Goal: Information Seeking & Learning: Learn about a topic

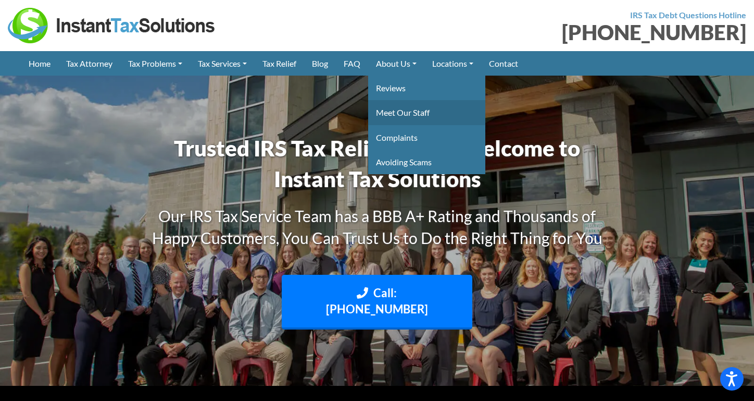
click at [414, 123] on link "Meet Our Staff" at bounding box center [426, 112] width 117 height 24
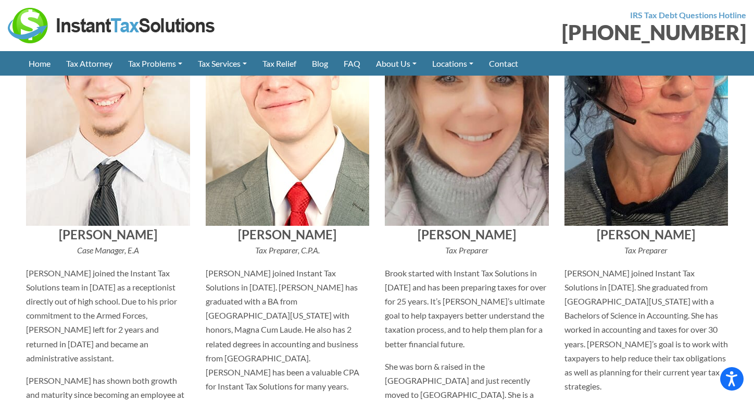
scroll to position [2292, 0]
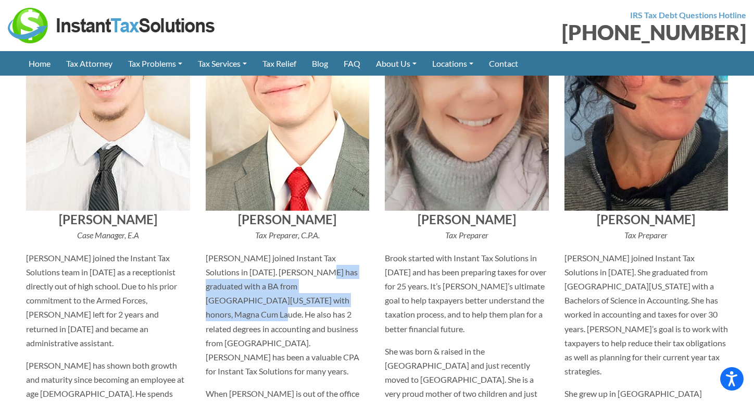
drag, startPoint x: 294, startPoint y: 239, endPoint x: 303, endPoint y: 266, distance: 28.5
click at [303, 265] on p "[PERSON_NAME] joined Instant Tax Solutions in [DATE]. [PERSON_NAME] has graduat…" at bounding box center [288, 315] width 164 height 128
click at [303, 266] on p "[PERSON_NAME] joined Instant Tax Solutions in [DATE]. [PERSON_NAME] has graduat…" at bounding box center [288, 315] width 164 height 128
drag, startPoint x: 303, startPoint y: 266, endPoint x: 287, endPoint y: 246, distance: 25.2
click at [287, 251] on p "[PERSON_NAME] joined Instant Tax Solutions in [DATE]. [PERSON_NAME] has graduat…" at bounding box center [288, 315] width 164 height 128
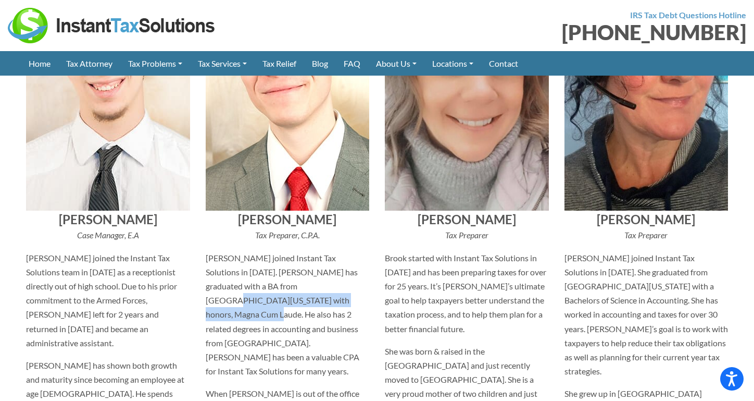
click at [287, 251] on p "[PERSON_NAME] joined Instant Tax Solutions in [DATE]. [PERSON_NAME] has graduat…" at bounding box center [288, 315] width 164 height 128
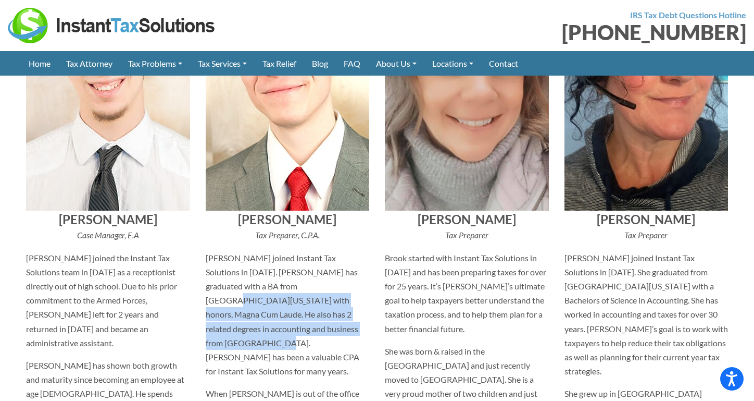
drag, startPoint x: 287, startPoint y: 246, endPoint x: 309, endPoint y: 290, distance: 48.9
click at [309, 289] on p "[PERSON_NAME] joined Instant Tax Solutions in [DATE]. [PERSON_NAME] has graduat…" at bounding box center [288, 315] width 164 height 128
click at [309, 290] on p "[PERSON_NAME] joined Instant Tax Solutions in [DATE]. [PERSON_NAME] has graduat…" at bounding box center [288, 315] width 164 height 128
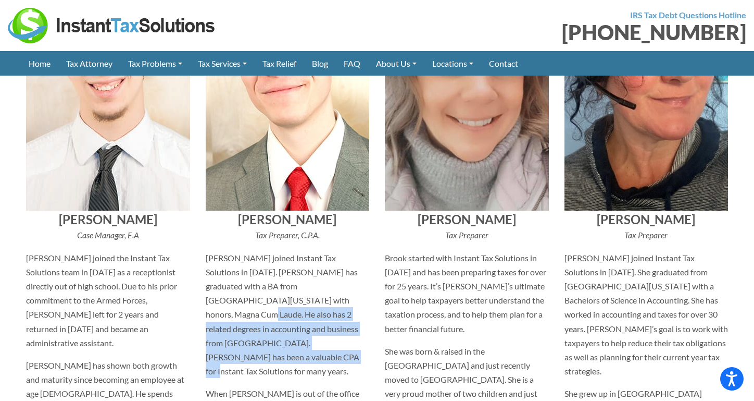
drag, startPoint x: 292, startPoint y: 263, endPoint x: 315, endPoint y: 310, distance: 52.7
click at [315, 309] on p "[PERSON_NAME] joined Instant Tax Solutions in [DATE]. [PERSON_NAME] has graduat…" at bounding box center [288, 315] width 164 height 128
click at [315, 310] on p "[PERSON_NAME] joined Instant Tax Solutions in [DATE]. [PERSON_NAME] has graduat…" at bounding box center [288, 315] width 164 height 128
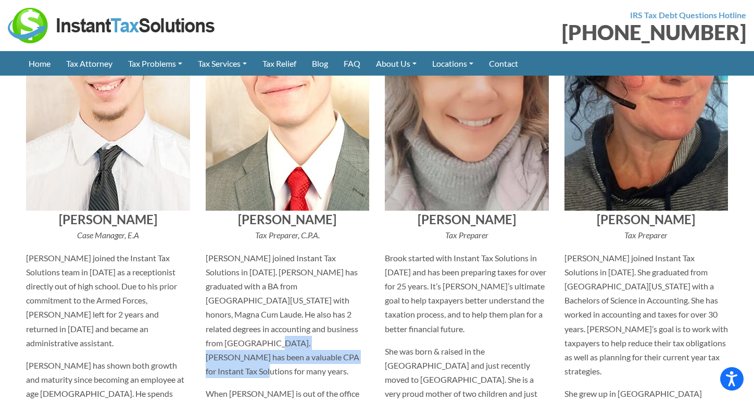
drag, startPoint x: 315, startPoint y: 310, endPoint x: 304, endPoint y: 292, distance: 20.5
click at [304, 292] on p "[PERSON_NAME] joined Instant Tax Solutions in [DATE]. [PERSON_NAME] has graduat…" at bounding box center [288, 315] width 164 height 128
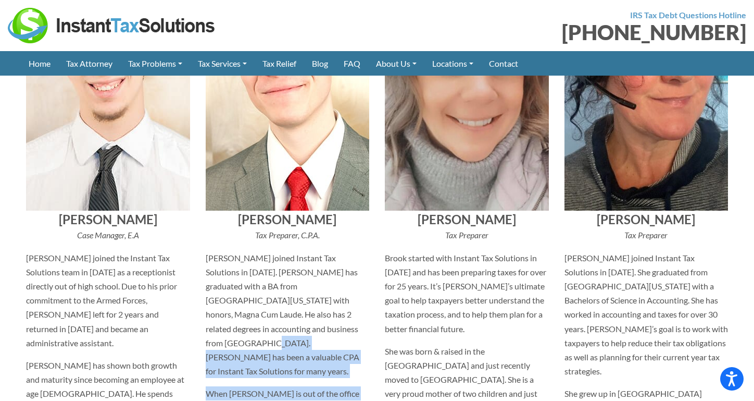
drag, startPoint x: 304, startPoint y: 292, endPoint x: 221, endPoint y: 346, distance: 99.0
click at [221, 346] on div "[PERSON_NAME] Tax Preparer, C.P.A. [PERSON_NAME] joined Instant Tax Solutions i…" at bounding box center [288, 229] width 180 height 558
click at [221, 386] on p "When [PERSON_NAME] is out of the office he enjoys being outdoors, visiting fami…" at bounding box center [288, 407] width 164 height 43
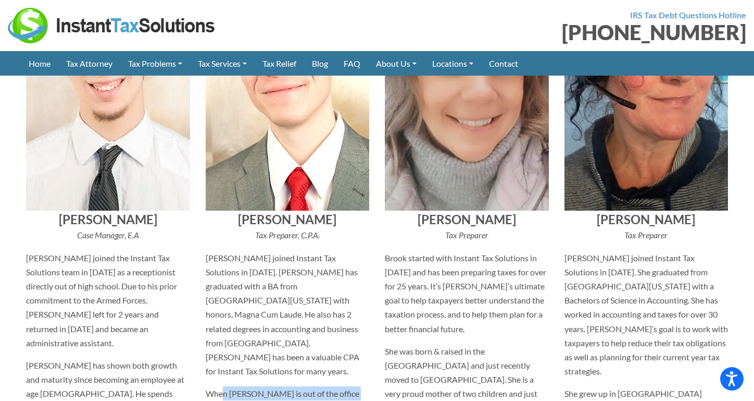
drag, startPoint x: 226, startPoint y: 351, endPoint x: 225, endPoint y: 328, distance: 22.5
click at [225, 386] on p "When [PERSON_NAME] is out of the office he enjoys being outdoors, visiting fami…" at bounding box center [288, 407] width 164 height 43
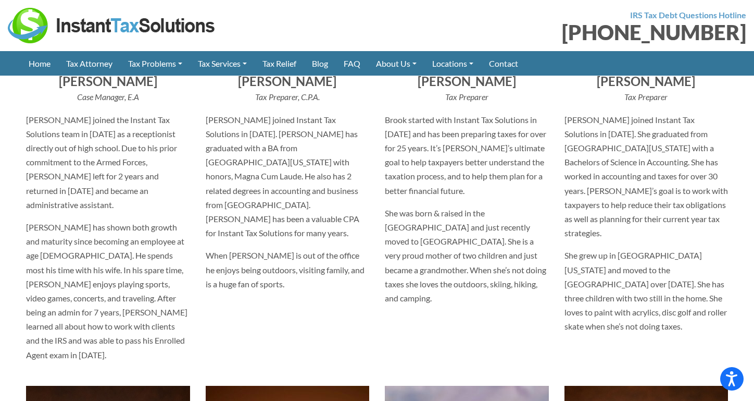
scroll to position [2415, 0]
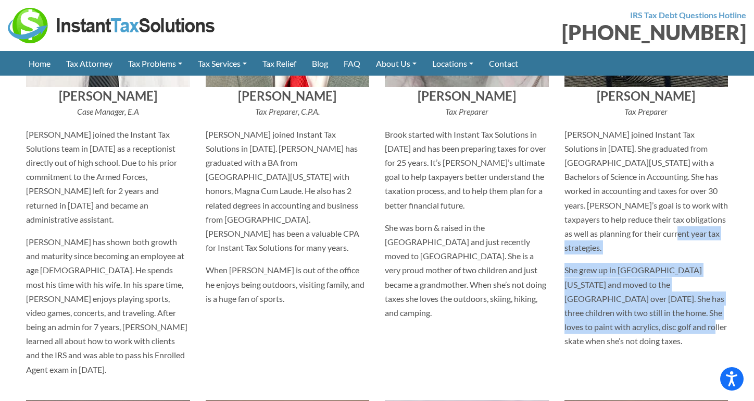
drag, startPoint x: 650, startPoint y: 272, endPoint x: 633, endPoint y: 193, distance: 81.5
click at [633, 193] on div "[PERSON_NAME] Tax Preparer [PERSON_NAME] joined Instant Tax Solutions in [DATE]…" at bounding box center [647, 106] width 180 height 558
click at [633, 193] on p "[PERSON_NAME] joined Instant Tax Solutions in [DATE]. She graduated from [GEOGR…" at bounding box center [647, 191] width 164 height 128
drag, startPoint x: 633, startPoint y: 193, endPoint x: 608, endPoint y: 291, distance: 100.9
click at [608, 291] on div "[PERSON_NAME] Tax Preparer [PERSON_NAME] joined Instant Tax Solutions in [DATE]…" at bounding box center [647, 106] width 180 height 558
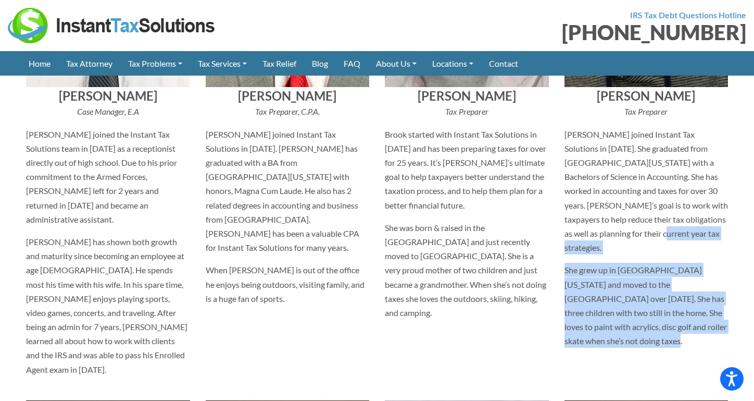
click at [608, 291] on p "She grew up in [GEOGRAPHIC_DATA][US_STATE] and moved to the [GEOGRAPHIC_DATA] o…" at bounding box center [647, 305] width 164 height 85
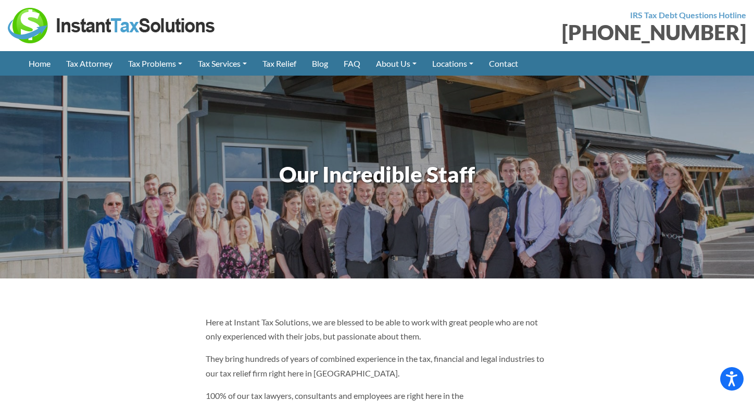
scroll to position [0, 0]
